Goal: Information Seeking & Learning: Learn about a topic

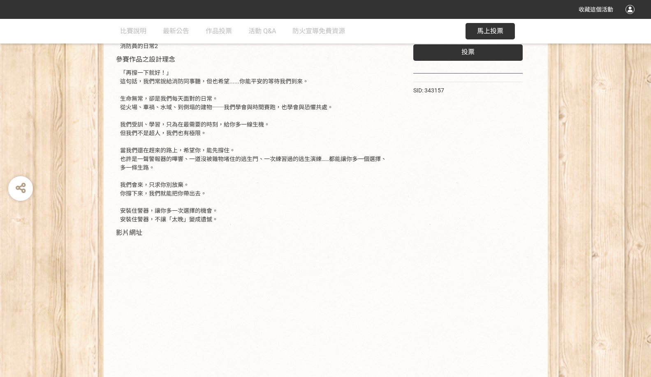
scroll to position [164, 0]
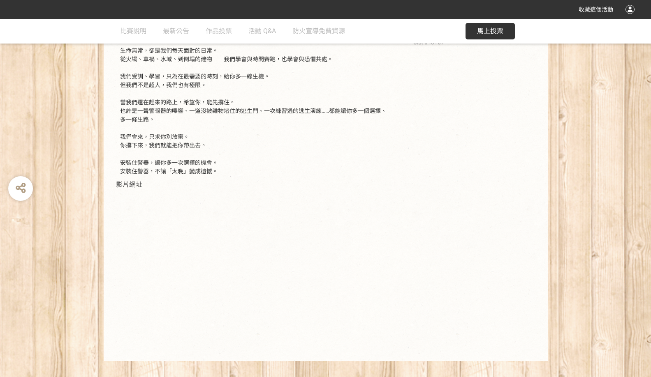
drag, startPoint x: 280, startPoint y: 129, endPoint x: 282, endPoint y: 125, distance: 4.4
click at [282, 131] on div "「再撐一下就好！」 這句話，我們常說給消防同事聽，但也希望......你能平安的等待我們到來。 生命無常，卻是我們每天面對的日常。 從火場、車禍、水域、到倒塌…" at bounding box center [254, 98] width 268 height 155
click at [218, 31] on span "作品投票" at bounding box center [218, 31] width 26 height 8
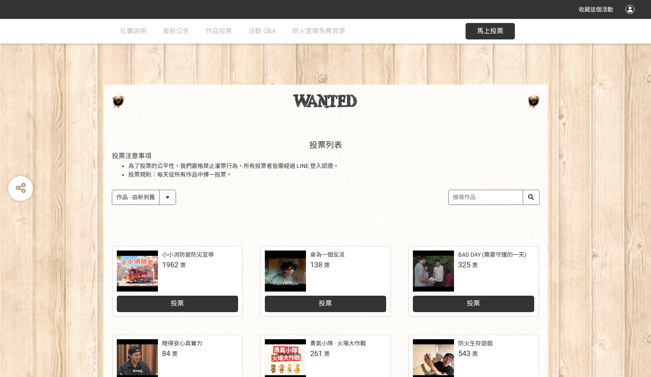
click at [173, 195] on select "作品 - 由新到舊 作品 - 由舊到新 票數 - 由多到少 票數 - 由少到多" at bounding box center [143, 197] width 63 height 14
click at [112, 190] on select "作品 - 由新到舊 作品 - 由舊到新 票數 - 由多到少 票數 - 由少到多" at bounding box center [143, 197] width 63 height 14
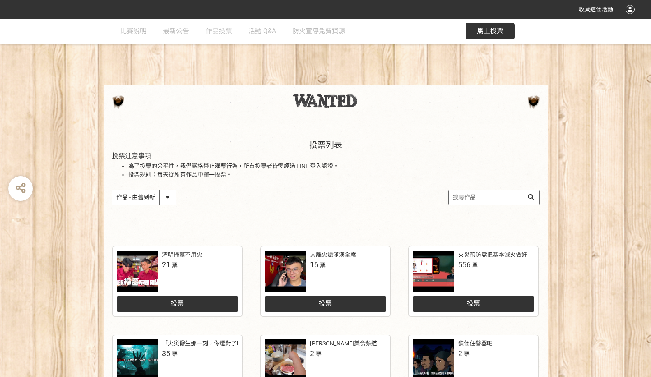
click at [166, 193] on select "作品 - 由新到舊 作品 - 由舊到新 票數 - 由多到少 票數 - 由少到多" at bounding box center [143, 197] width 63 height 14
select select "vote"
click at [112, 190] on select "作品 - 由新到舊 作品 - 由舊到新 票數 - 由多到少 票數 - 由少到多" at bounding box center [143, 197] width 63 height 14
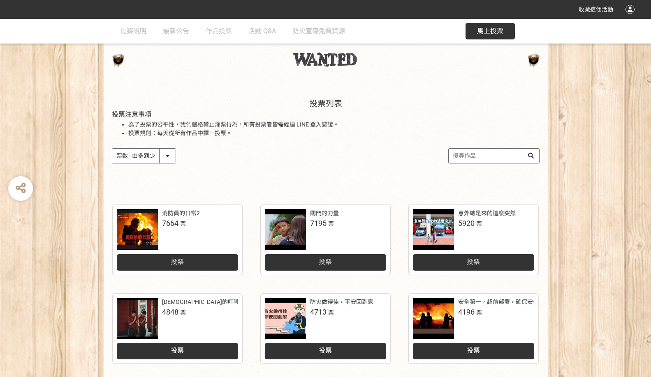
scroll to position [82, 0]
